Goal: Task Accomplishment & Management: Use online tool/utility

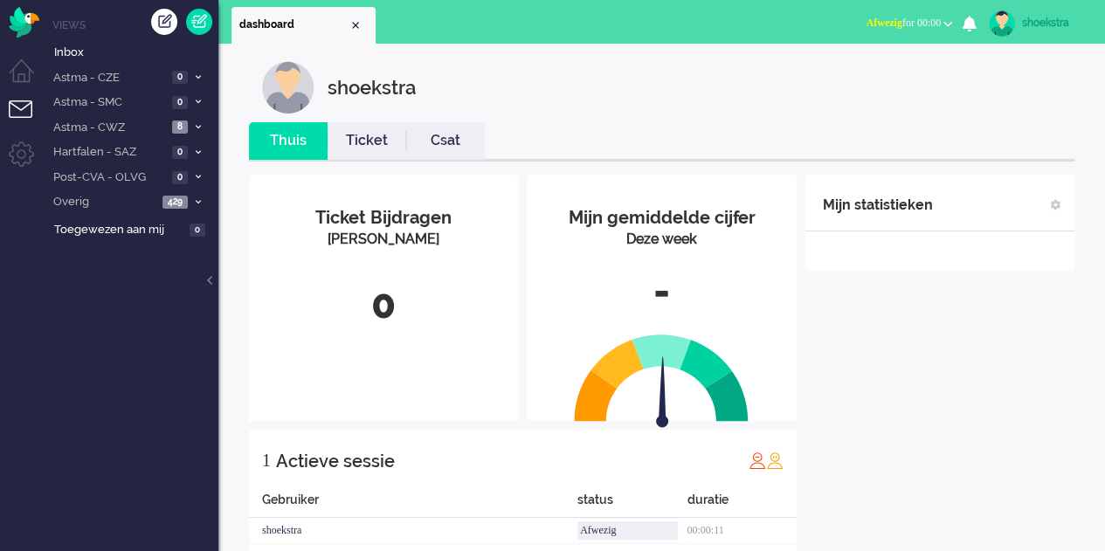
click at [725, 107] on div "shoekstra" at bounding box center [674, 87] width 825 height 52
click at [945, 18] on button "Afwezig for 00:00" at bounding box center [908, 22] width 107 height 25
click at [1023, 100] on div "shoekstra" at bounding box center [674, 87] width 825 height 52
click at [950, 23] on b "button" at bounding box center [947, 24] width 9 height 6
click at [791, 71] on ul "Afwezig Beschikbaar Outbound pending" at bounding box center [871, 78] width 166 height 68
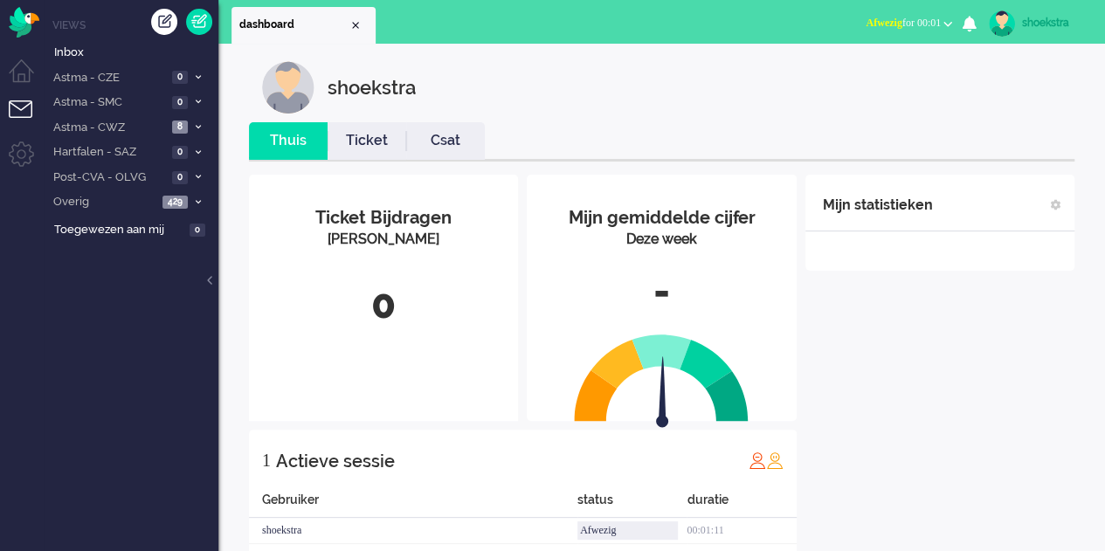
drag, startPoint x: 851, startPoint y: 24, endPoint x: 816, endPoint y: 36, distance: 37.8
click at [865, 24] on span "Afwezig" at bounding box center [883, 23] width 36 height 12
click at [882, 74] on label "Beschikbaar" at bounding box center [879, 78] width 138 height 15
click at [1057, 33] on link "shoekstra" at bounding box center [1036, 23] width 102 height 26
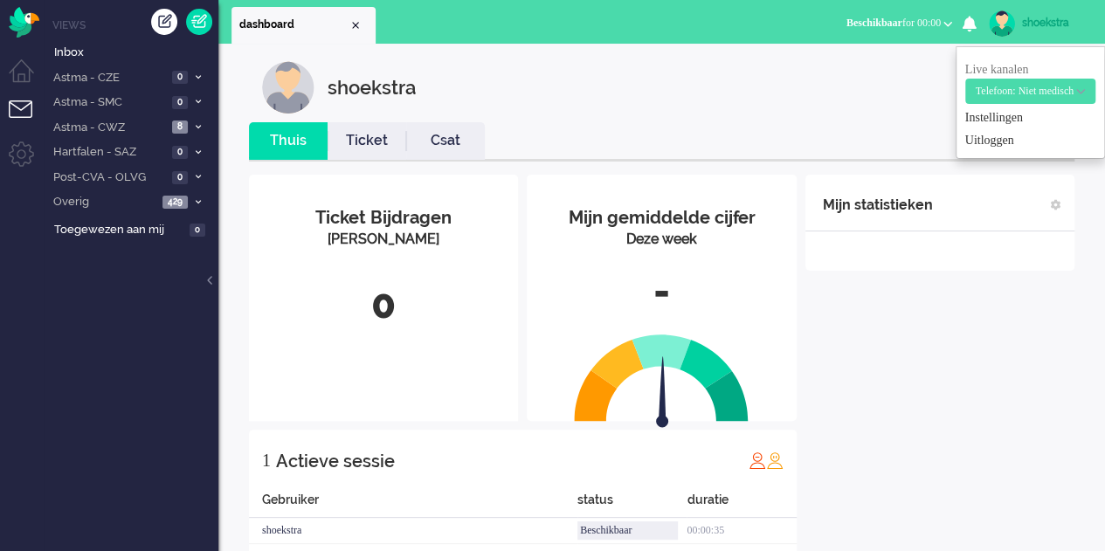
click at [1057, 33] on link "shoekstra" at bounding box center [1036, 23] width 102 height 26
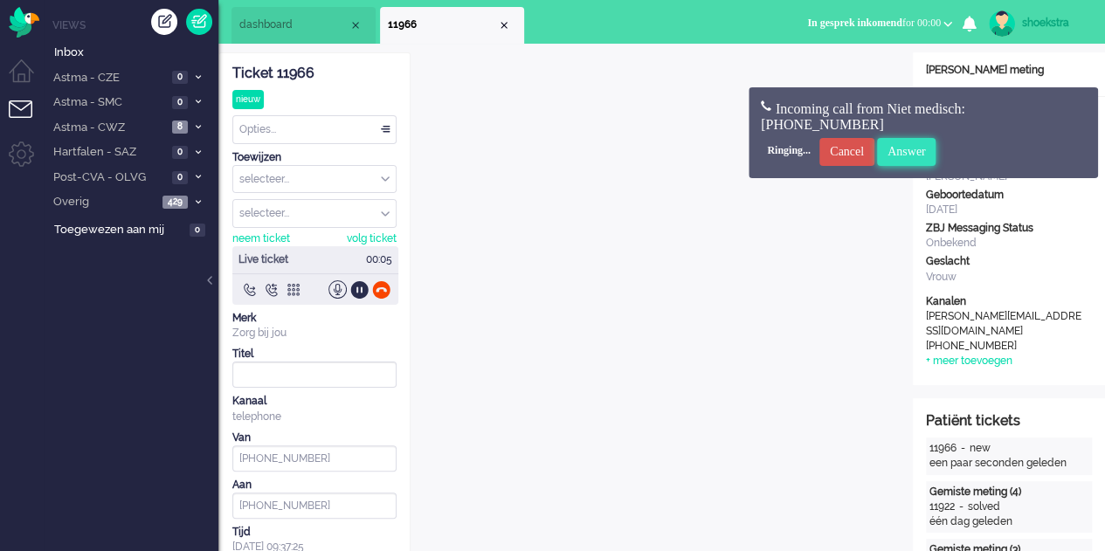
scroll to position [52, 0]
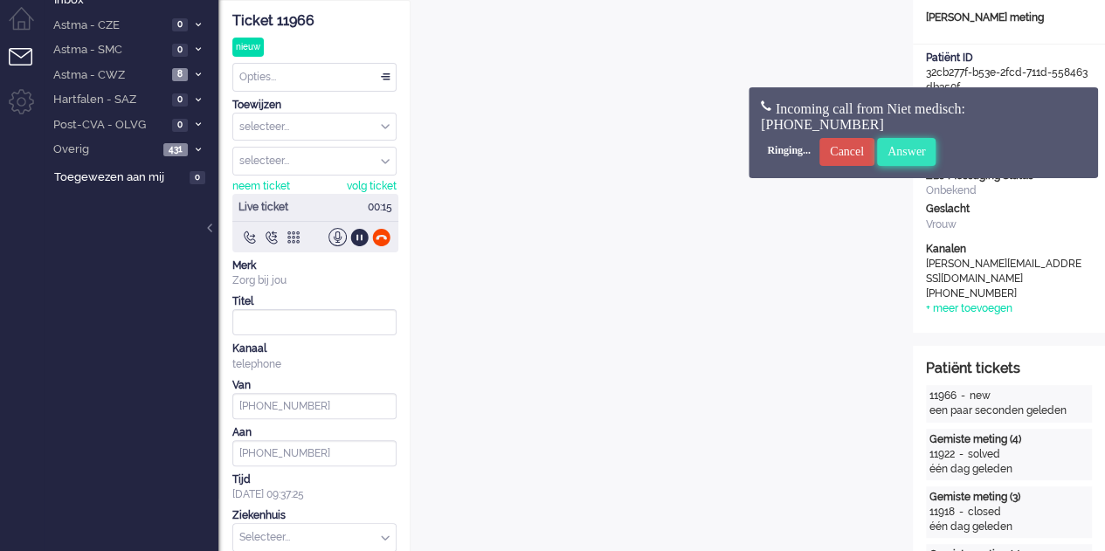
click at [936, 156] on input "Answer" at bounding box center [906, 152] width 59 height 28
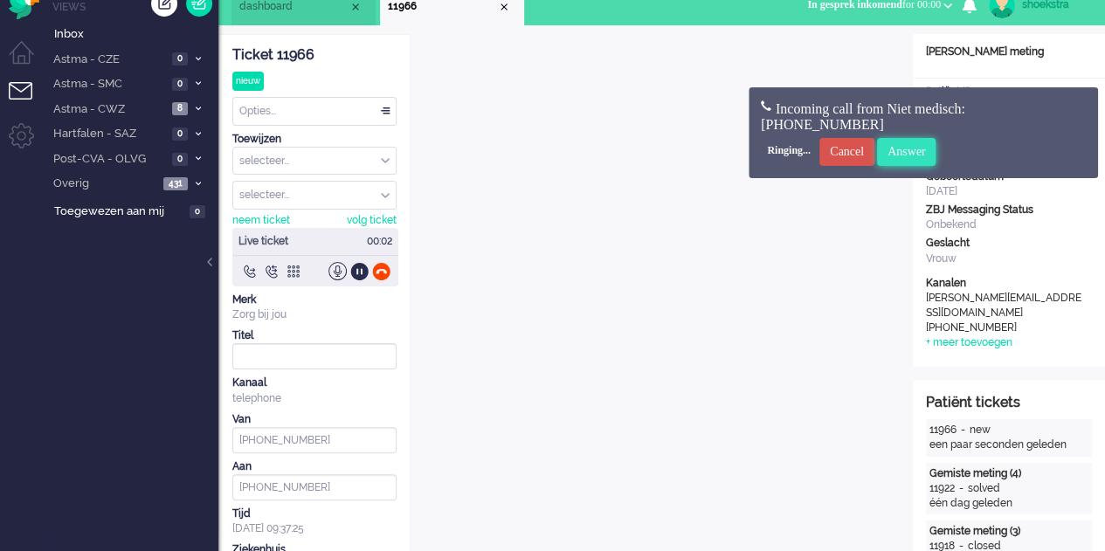
scroll to position [0, 0]
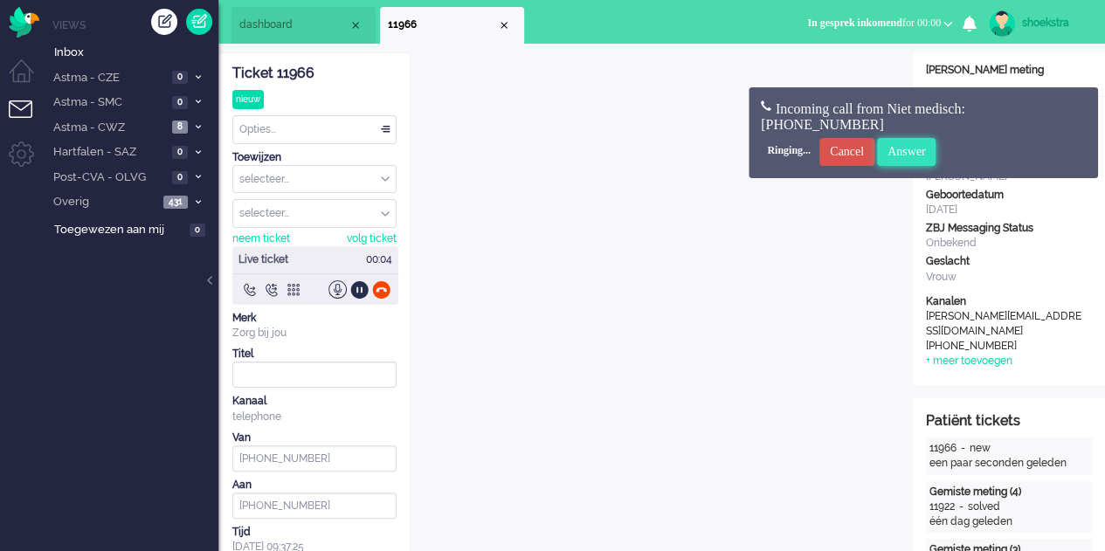
click at [922, 148] on input "Answer" at bounding box center [906, 152] width 59 height 28
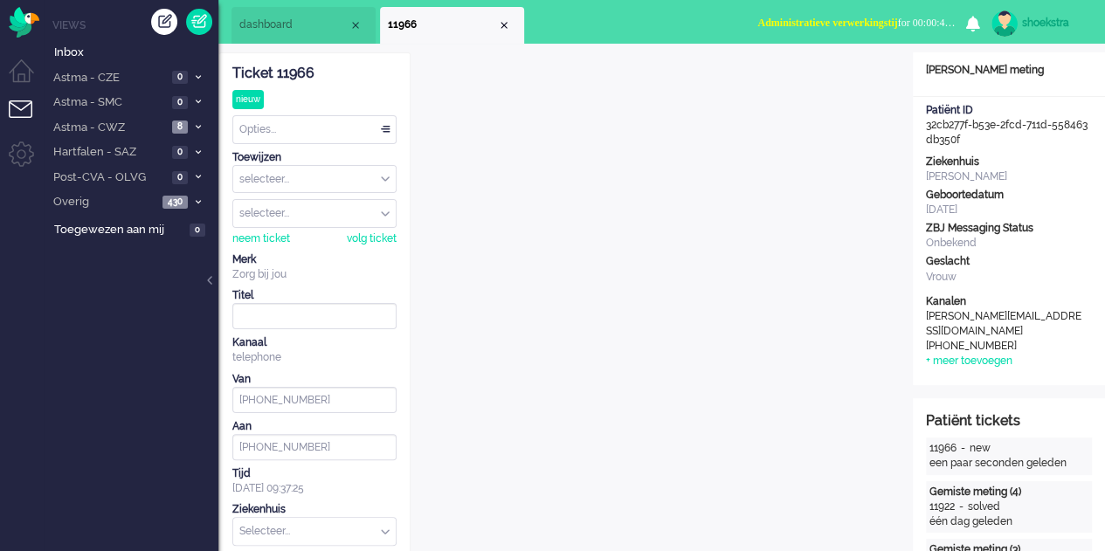
click at [897, 22] on span "Administratieve verwerkingstij" at bounding box center [827, 23] width 140 height 12
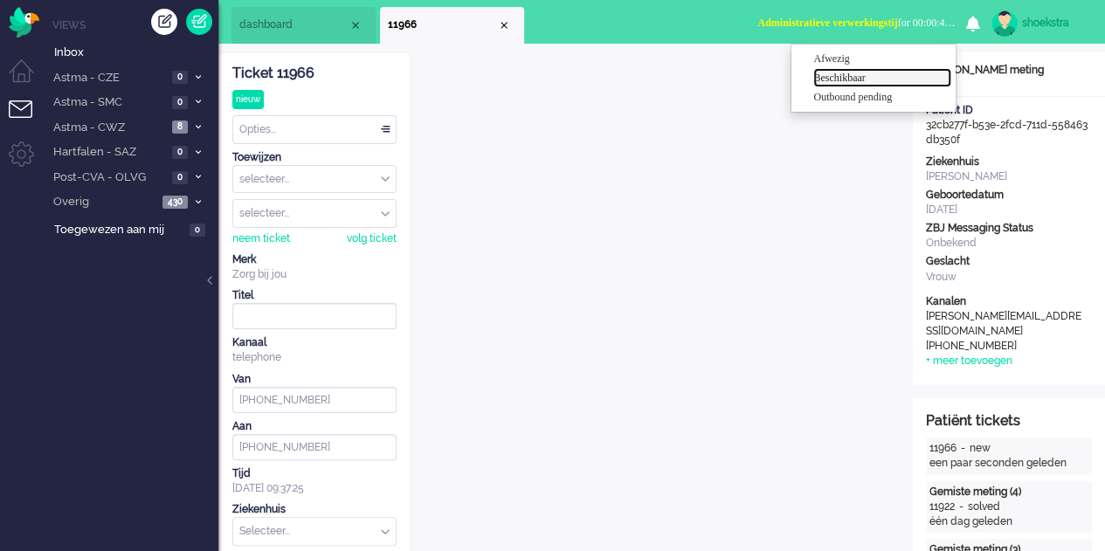
click at [851, 79] on label "Beschikbaar" at bounding box center [882, 78] width 138 height 15
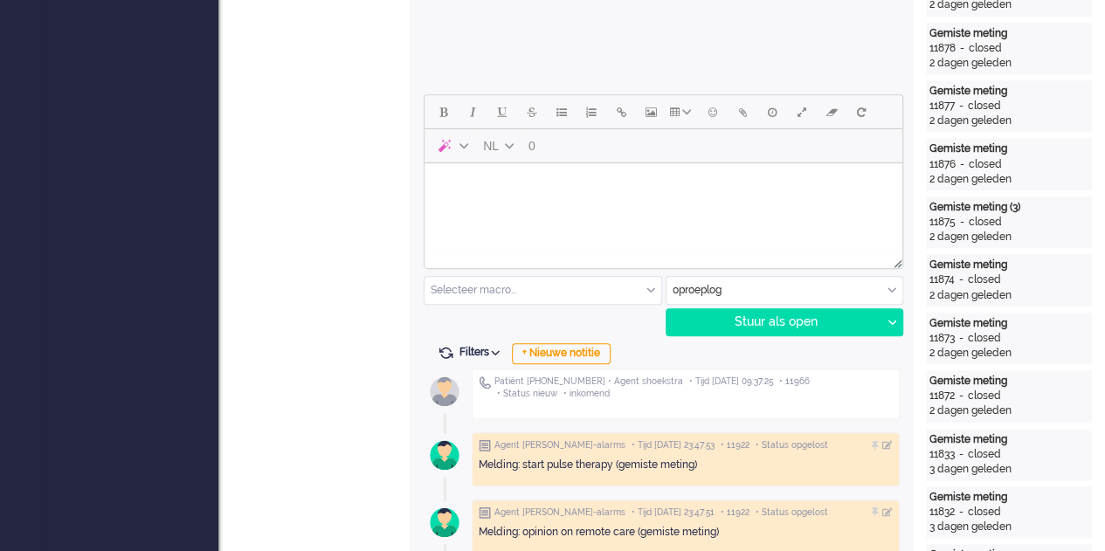
scroll to position [699, 0]
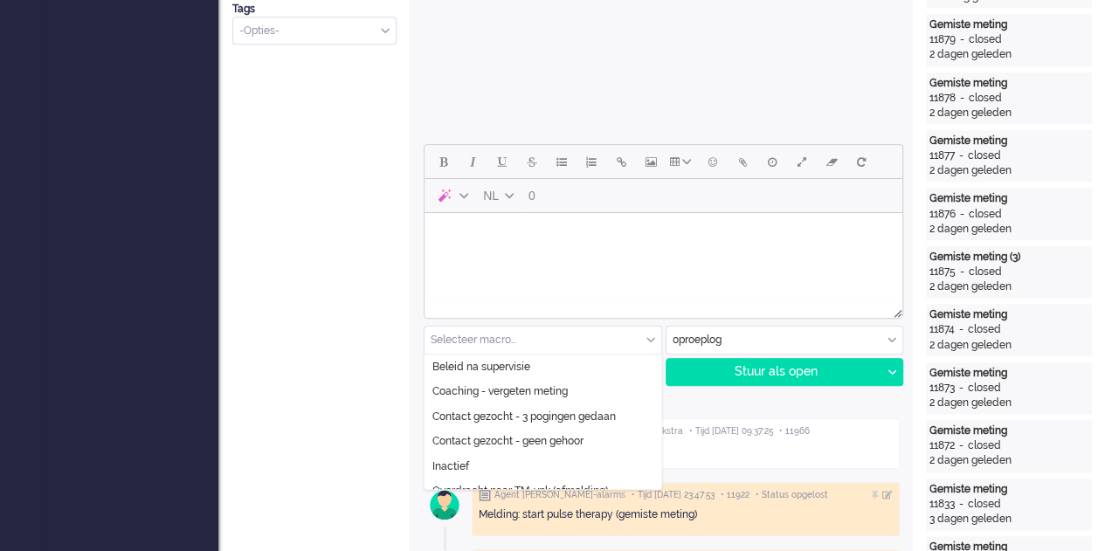
click at [643, 340] on input "text" at bounding box center [542, 340] width 237 height 27
click at [684, 338] on input "text" at bounding box center [784, 340] width 237 height 27
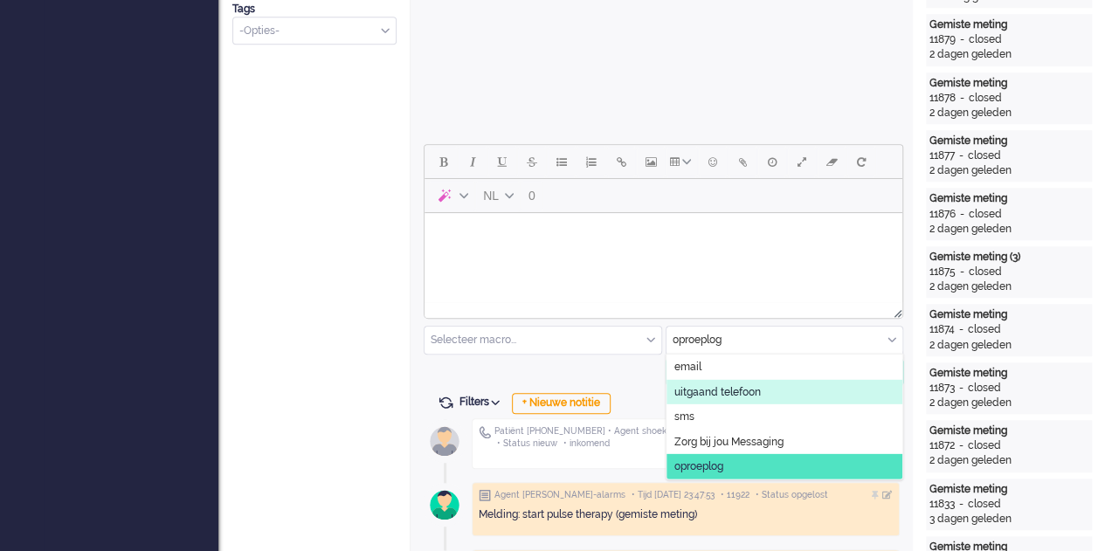
click at [707, 387] on span "uitgaand telefoon" at bounding box center [717, 391] width 86 height 15
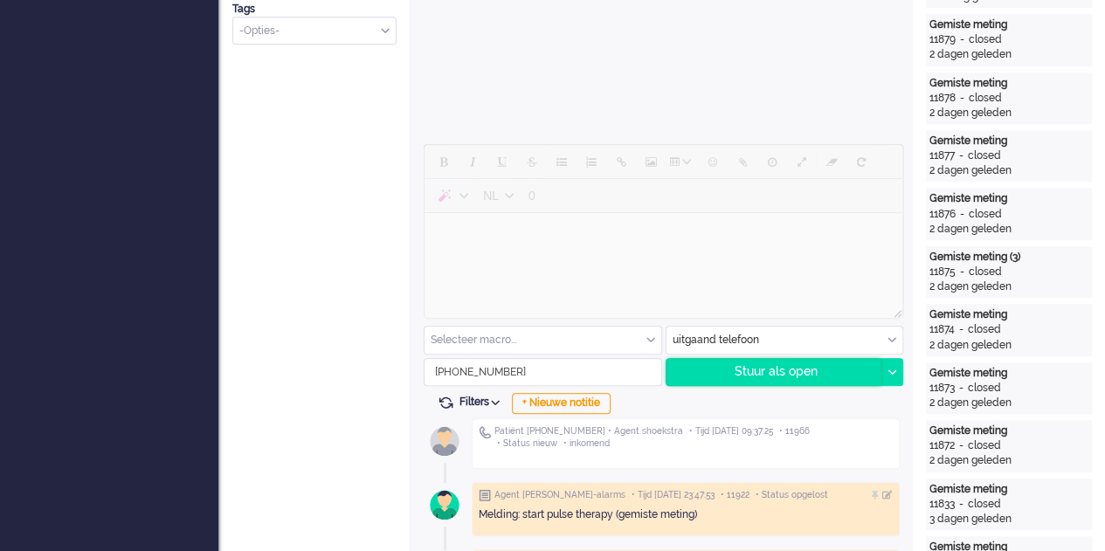
click at [746, 367] on div "Stuur als open" at bounding box center [773, 372] width 215 height 26
type input "Inkomend telefoongesprek"
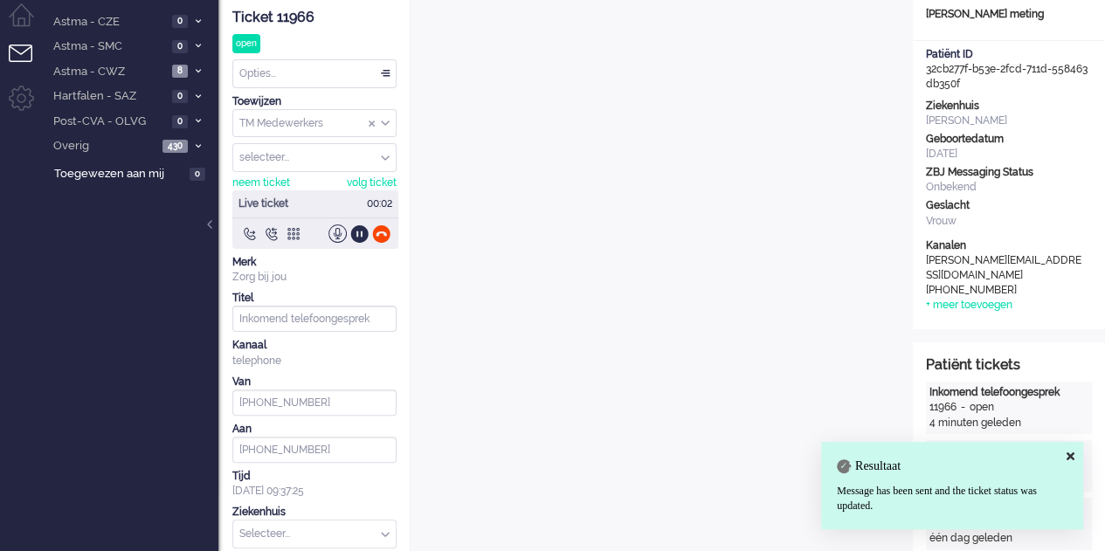
scroll to position [0, 0]
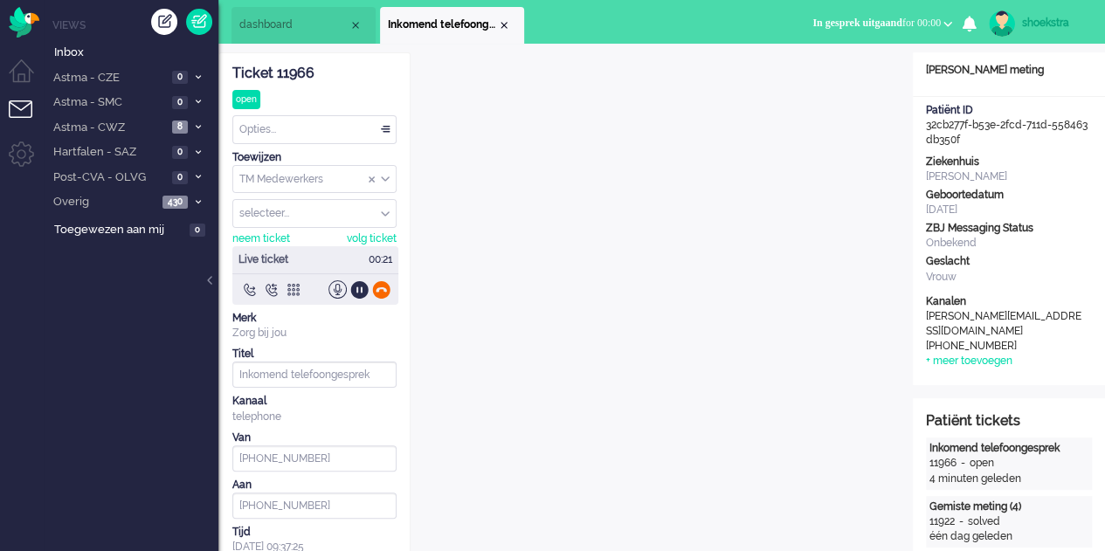
click at [382, 288] on div at bounding box center [381, 289] width 18 height 18
